Goal: Transaction & Acquisition: Download file/media

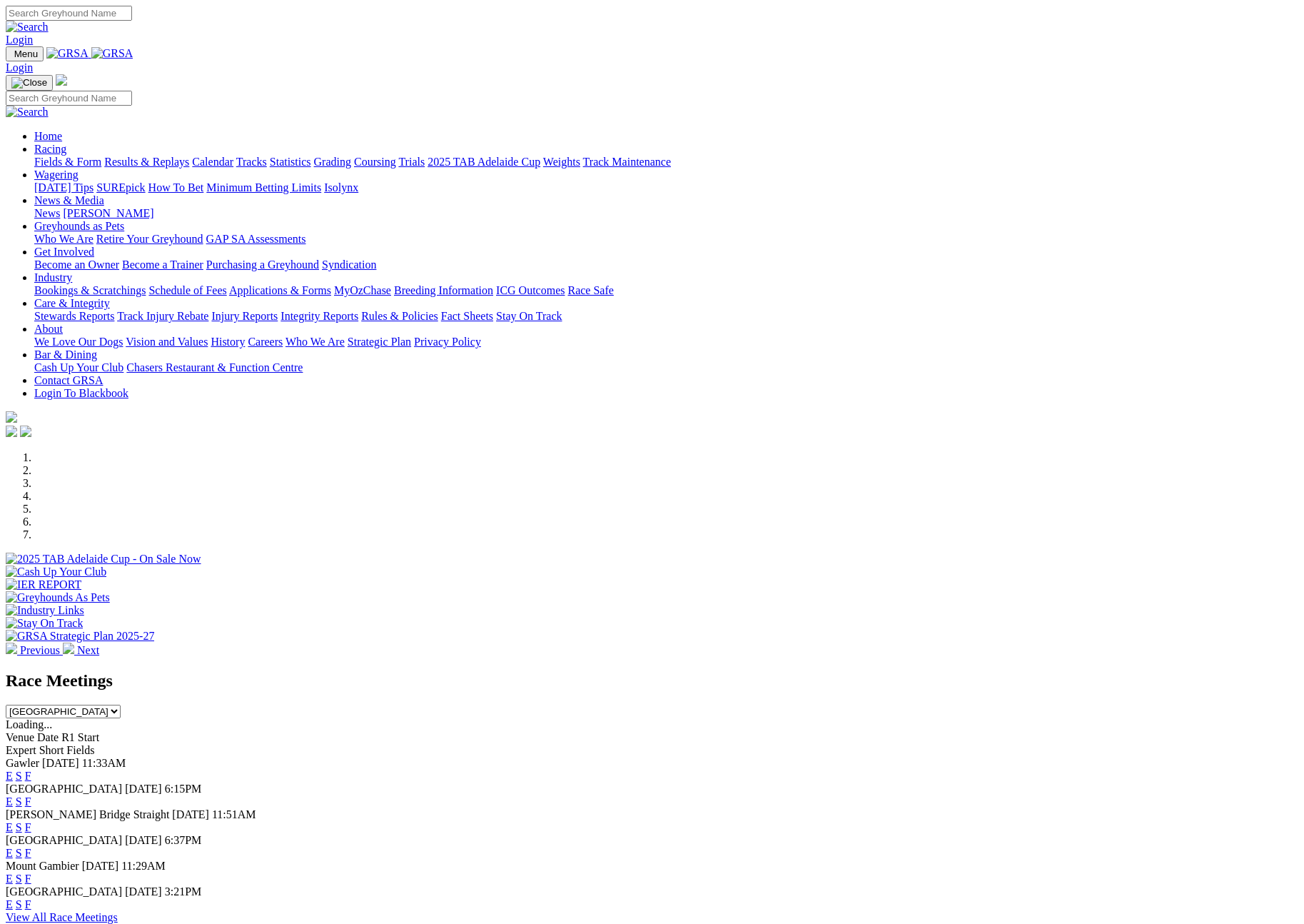
scroll to position [481, 0]
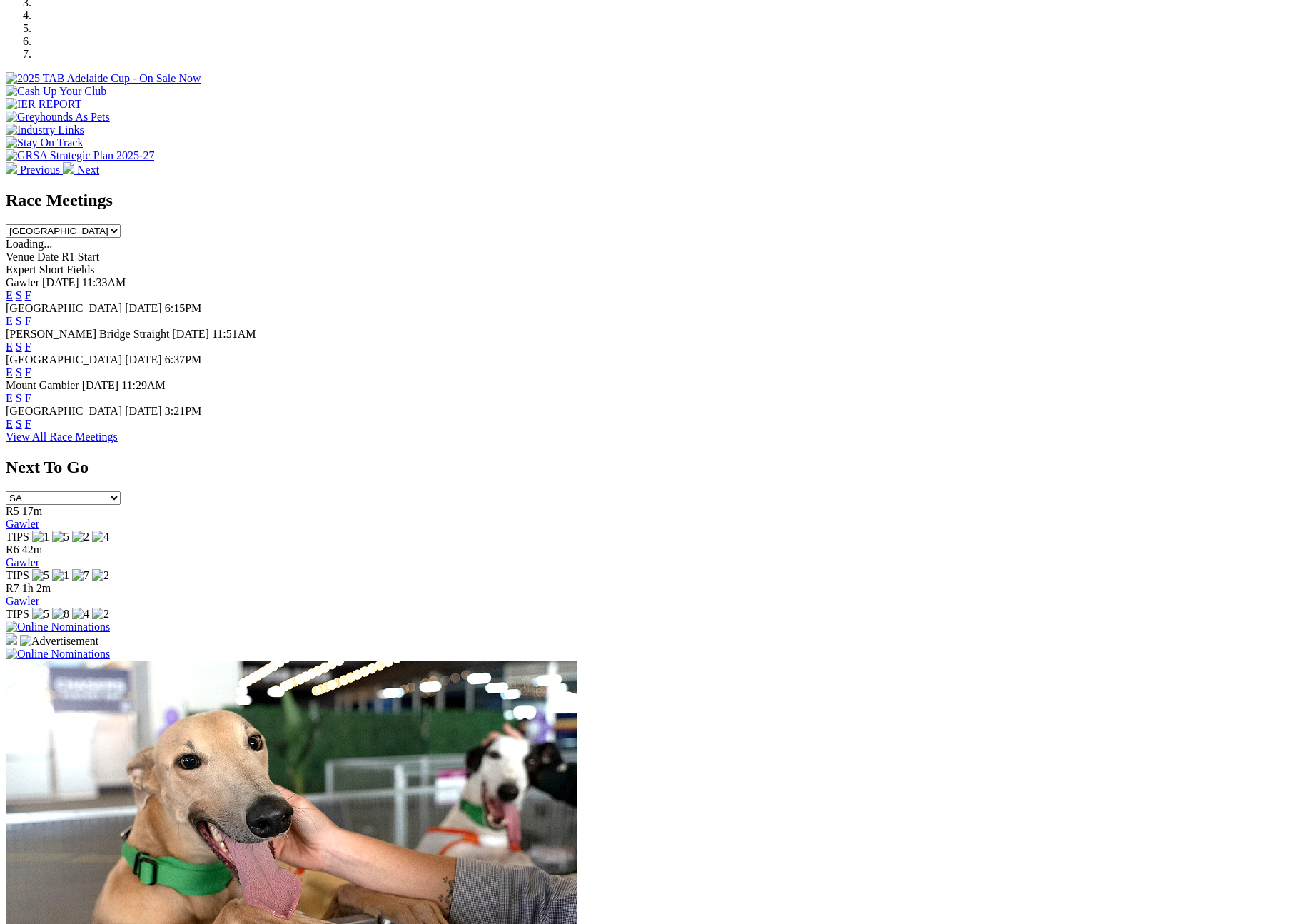
select select "QLD"
click at [121, 224] on select "South Australia New South Wales Northern Territory Queensland Tasmania Victoria…" at bounding box center [63, 231] width 115 height 14
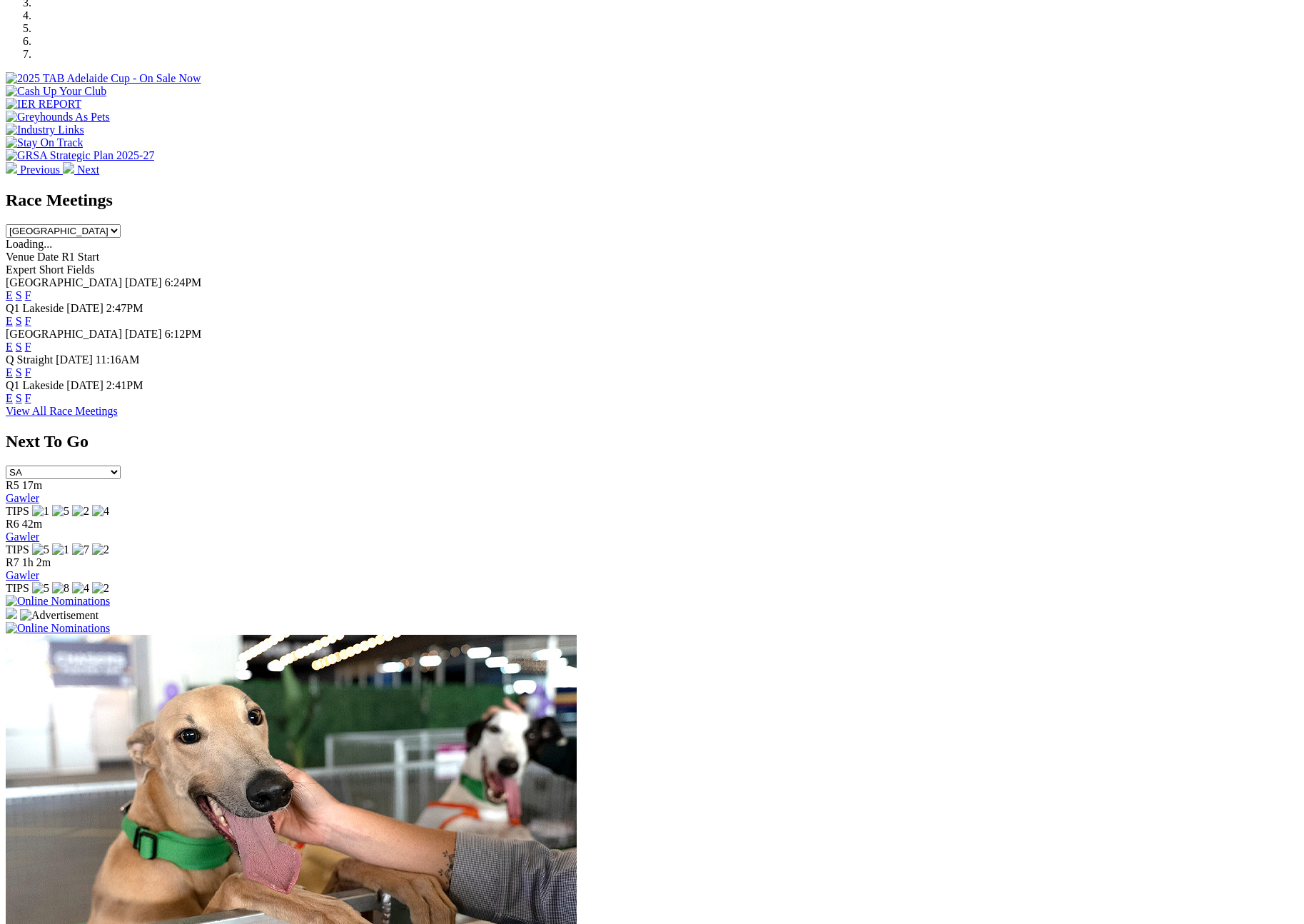
click at [32, 340] on link "F" at bounding box center [28, 346] width 7 height 12
click at [32, 366] on link "F" at bounding box center [28, 372] width 7 height 12
click at [32, 340] on link "F" at bounding box center [28, 346] width 7 height 12
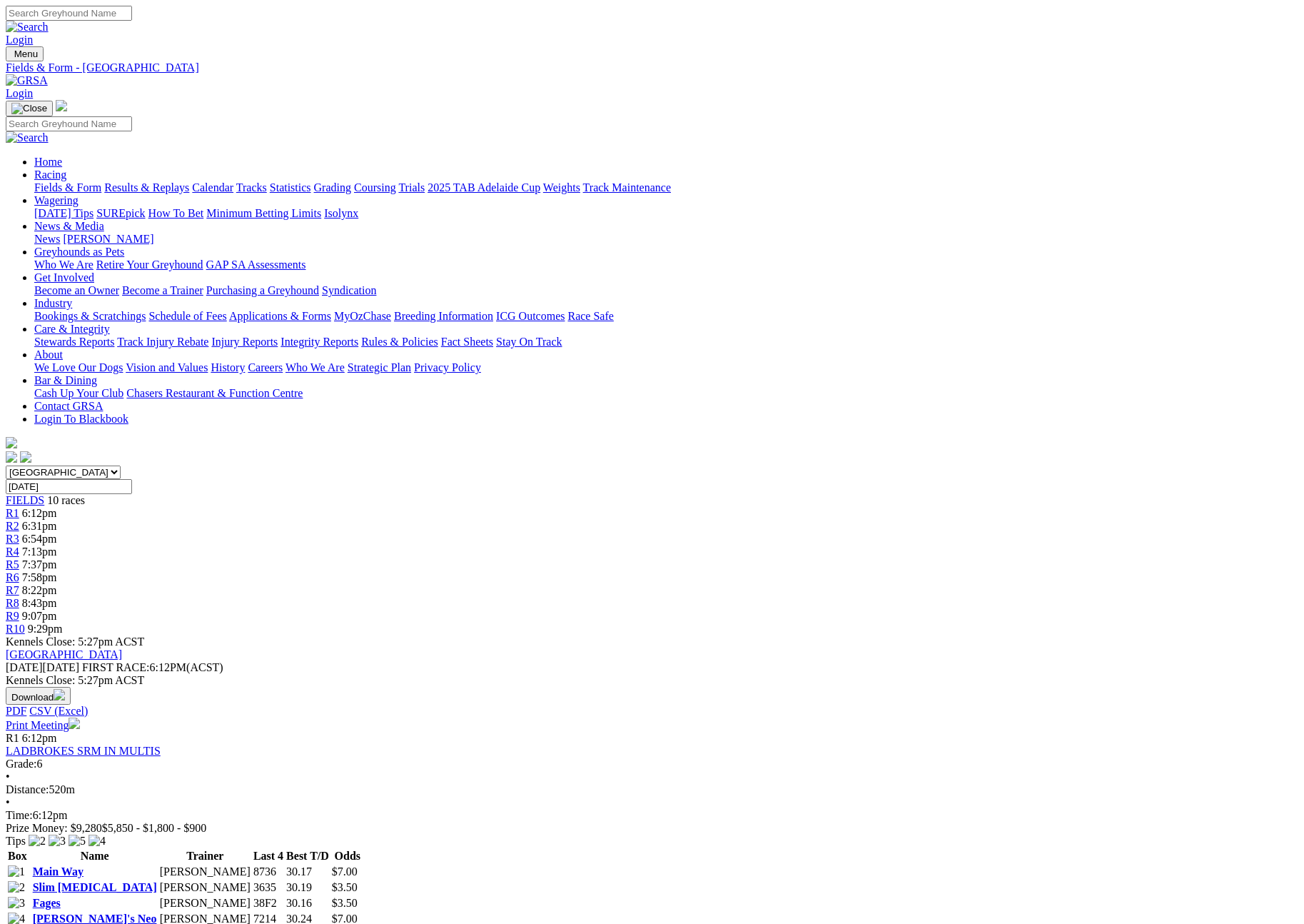
click at [71, 687] on button "Download" at bounding box center [38, 695] width 65 height 18
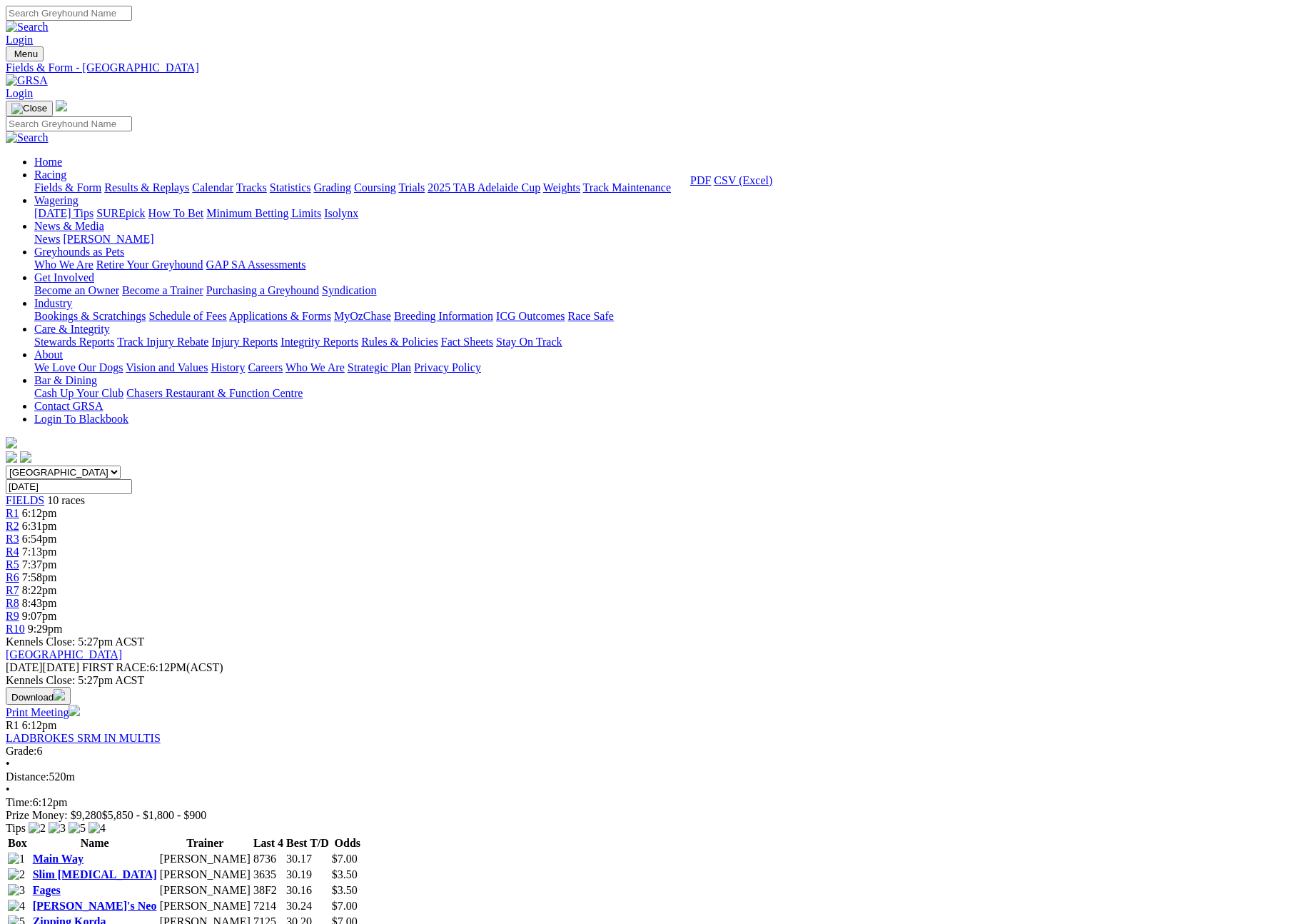
click at [772, 186] on link "CSV (Excel)" at bounding box center [743, 179] width 59 height 12
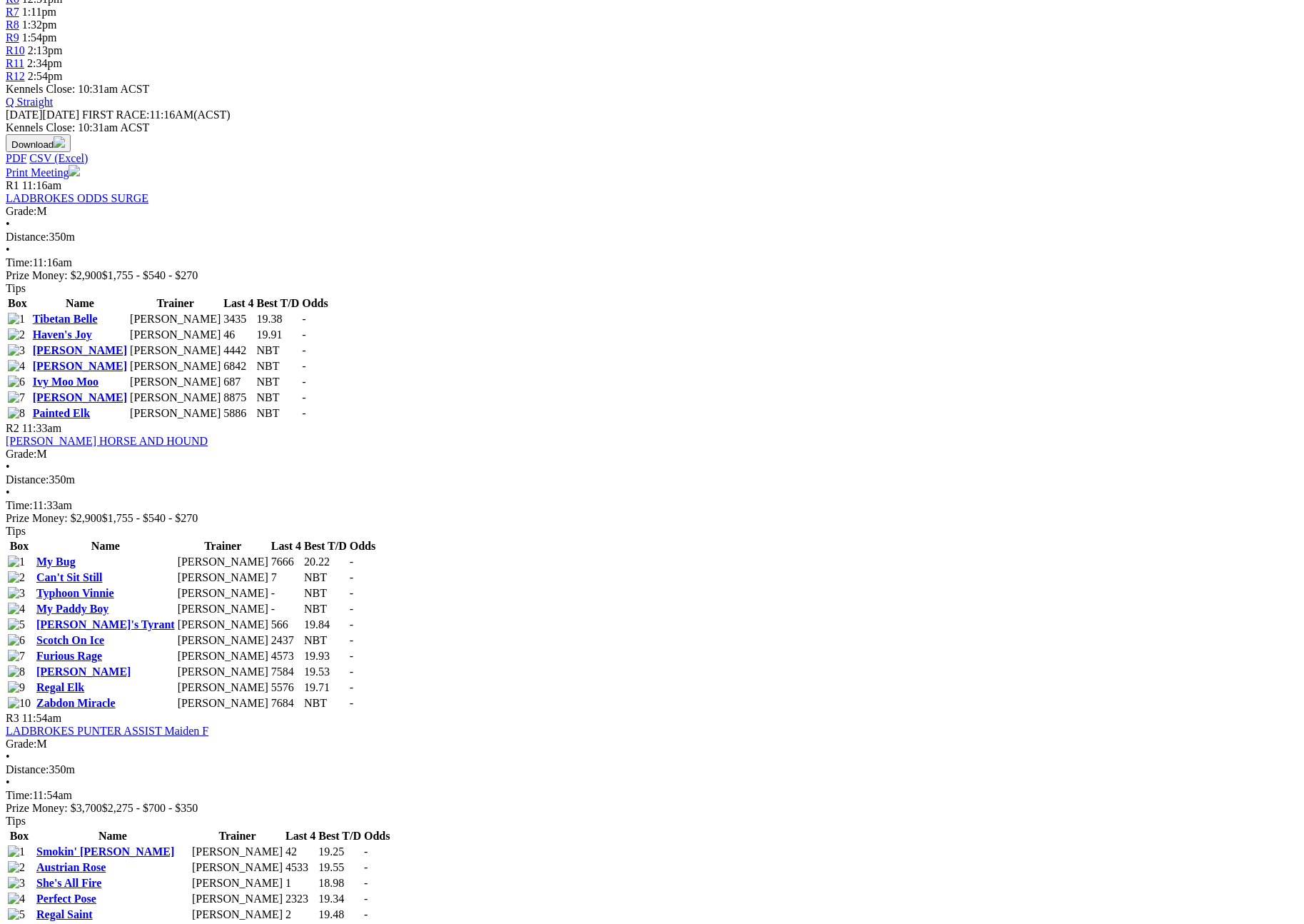
scroll to position [1954, 0]
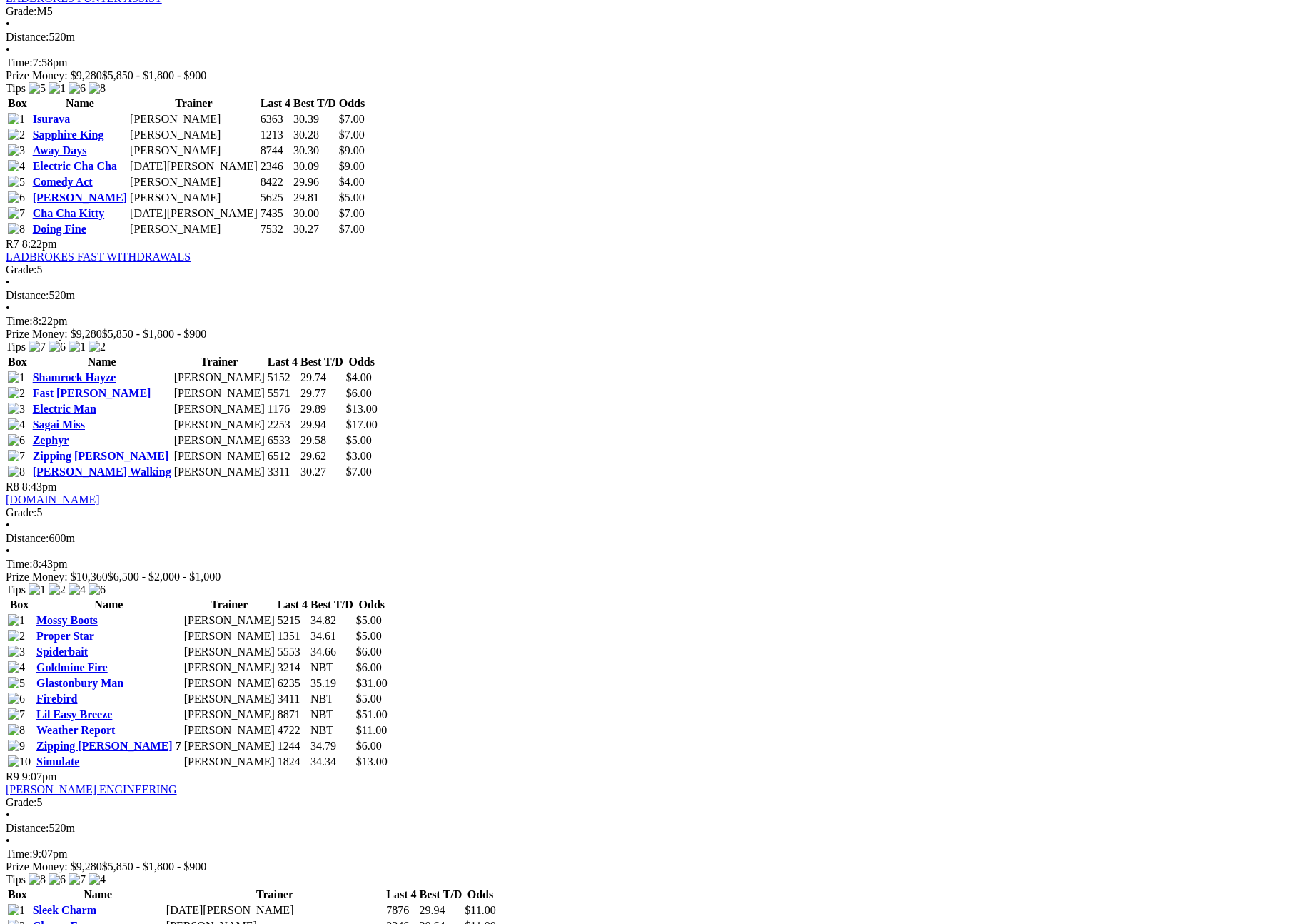
scroll to position [1967, 0]
